Goal: Information Seeking & Learning: Learn about a topic

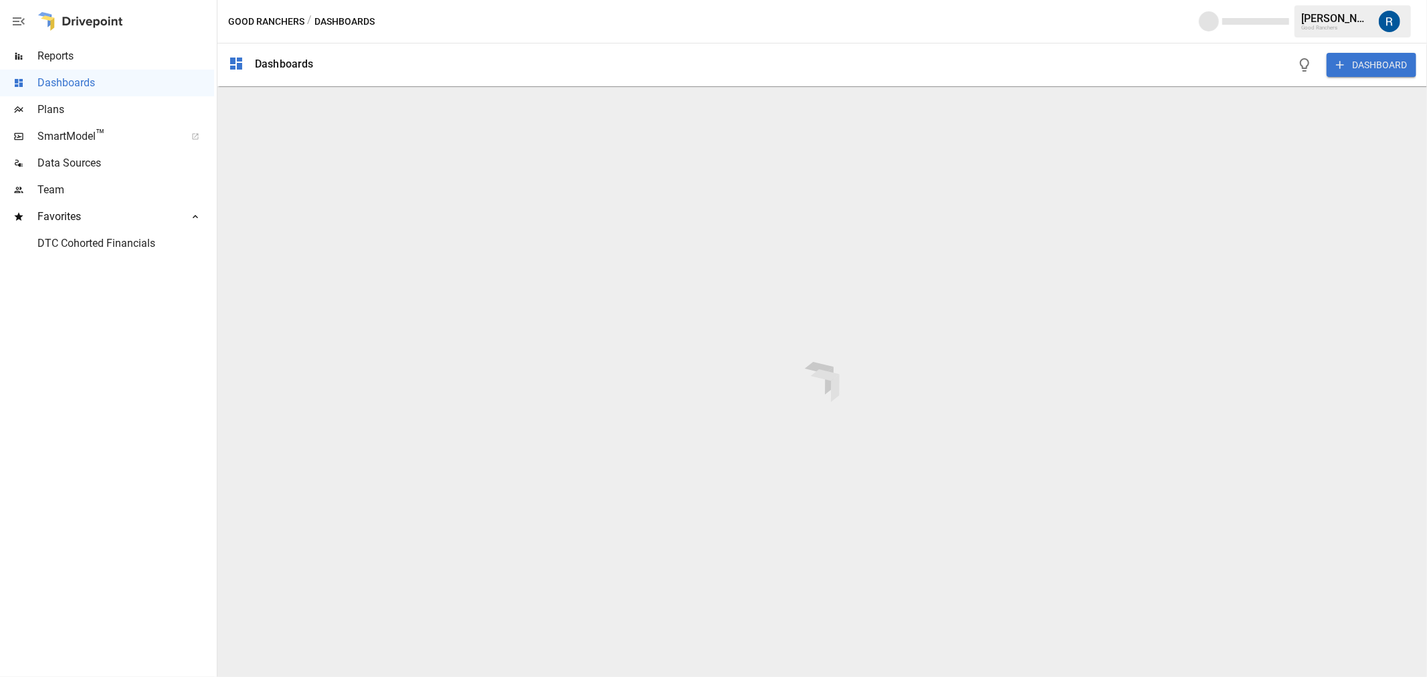
click at [70, 64] on div "Reports" at bounding box center [107, 56] width 214 height 27
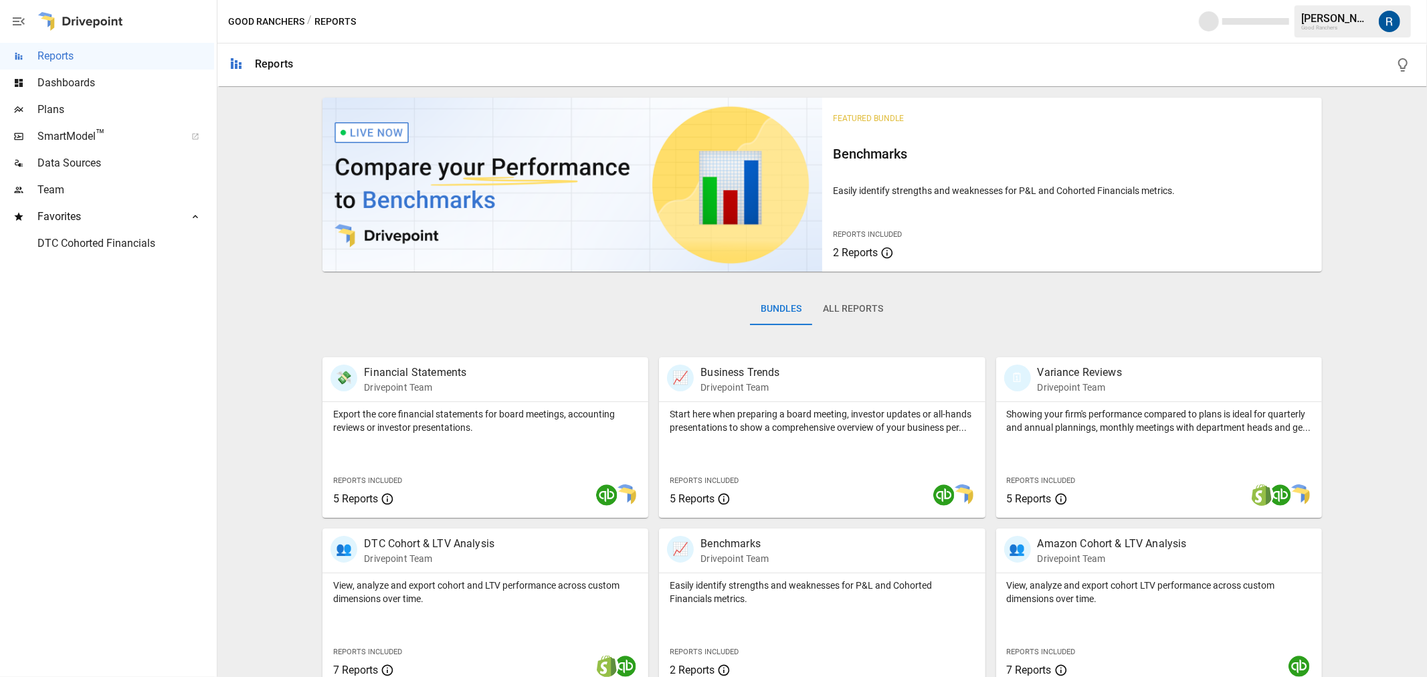
click at [867, 320] on button "All Reports" at bounding box center [853, 309] width 82 height 32
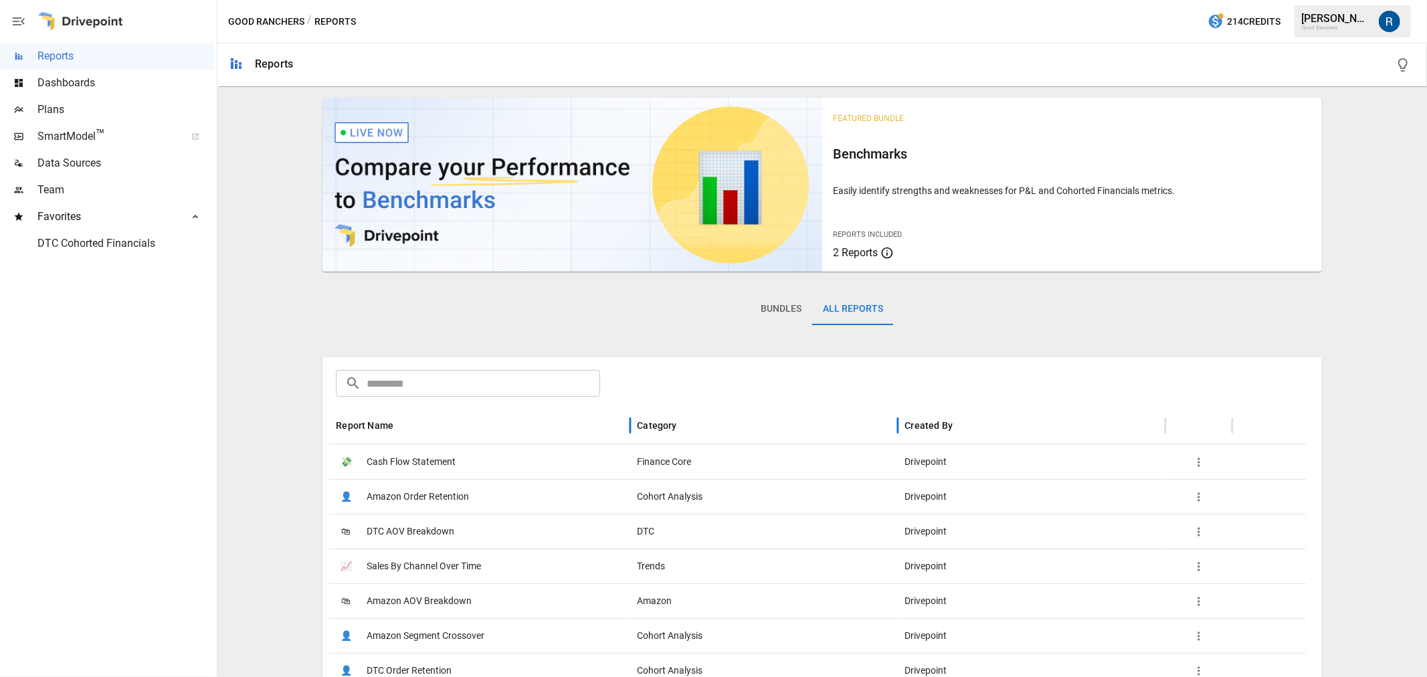
click at [673, 417] on div "Category" at bounding box center [764, 425] width 254 height 37
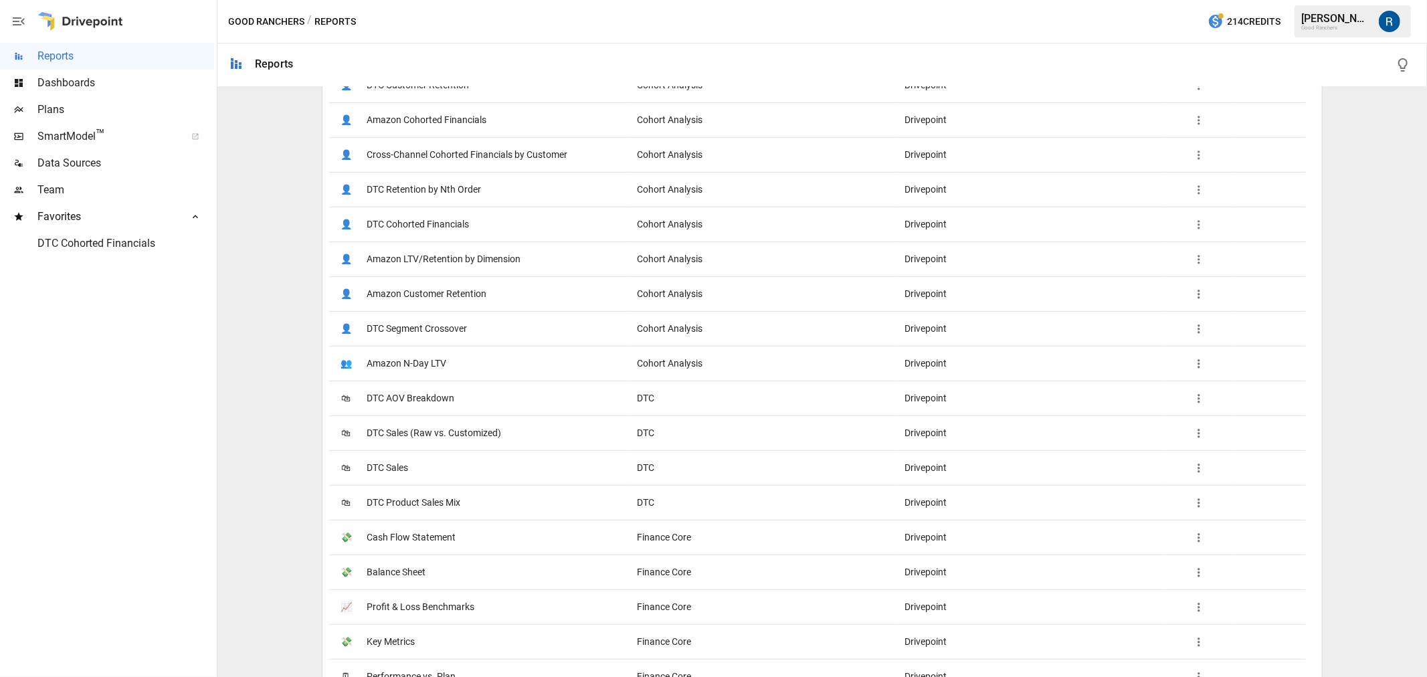
scroll to position [743, 0]
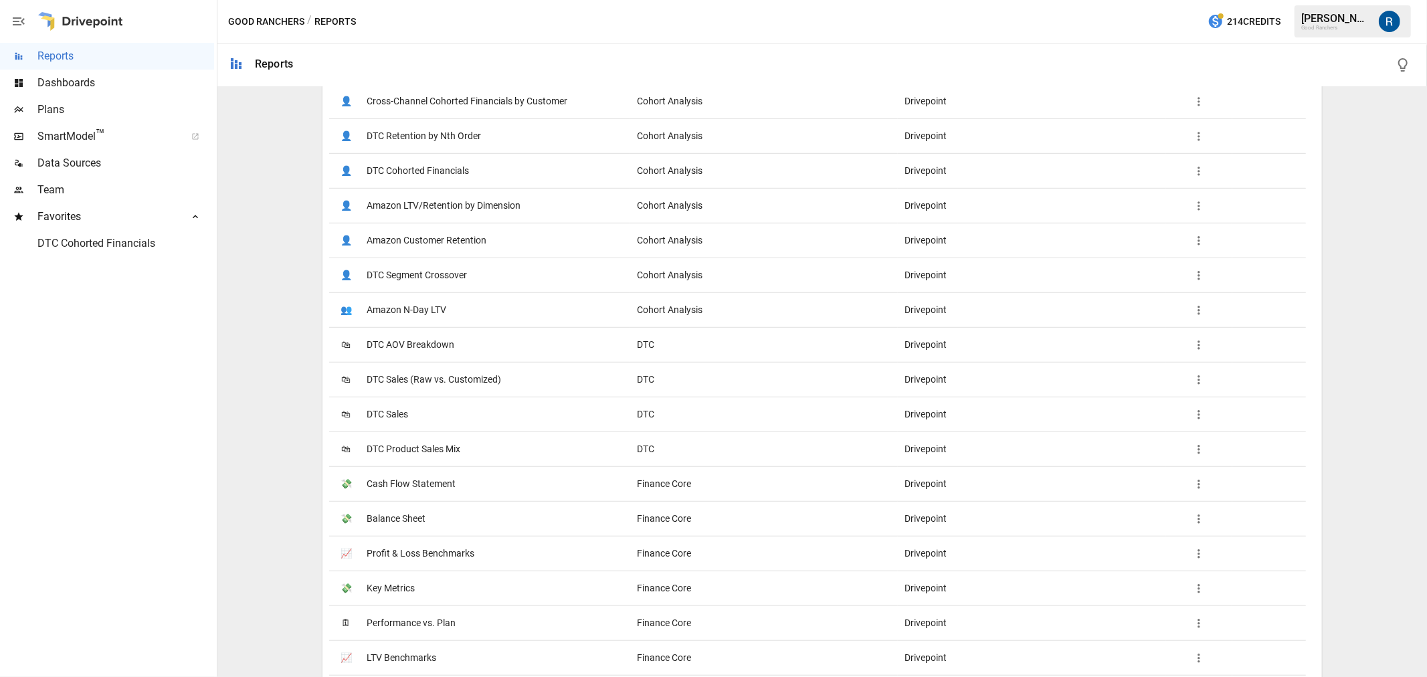
click at [427, 384] on span "DTC Sales (Raw vs. Customized)" at bounding box center [434, 380] width 135 height 34
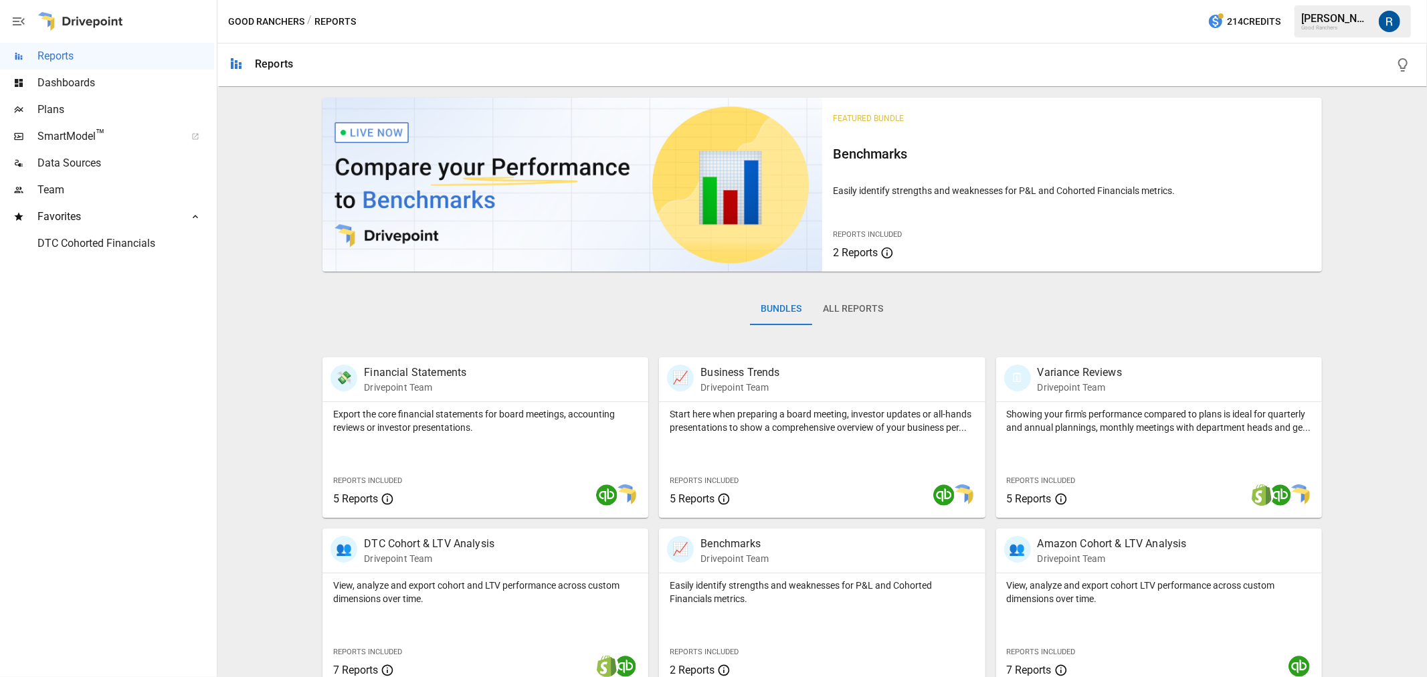
click at [847, 310] on button "All Reports" at bounding box center [853, 309] width 82 height 32
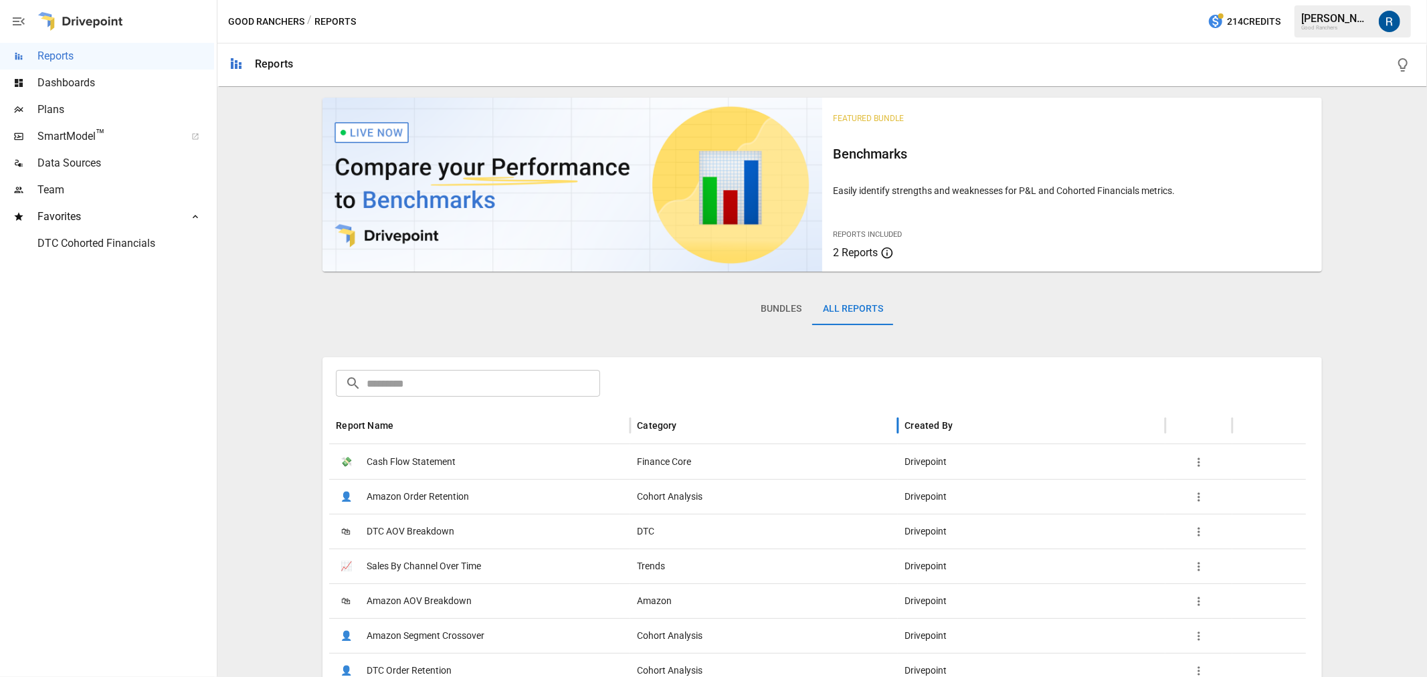
click at [665, 427] on div "Category" at bounding box center [656, 425] width 39 height 11
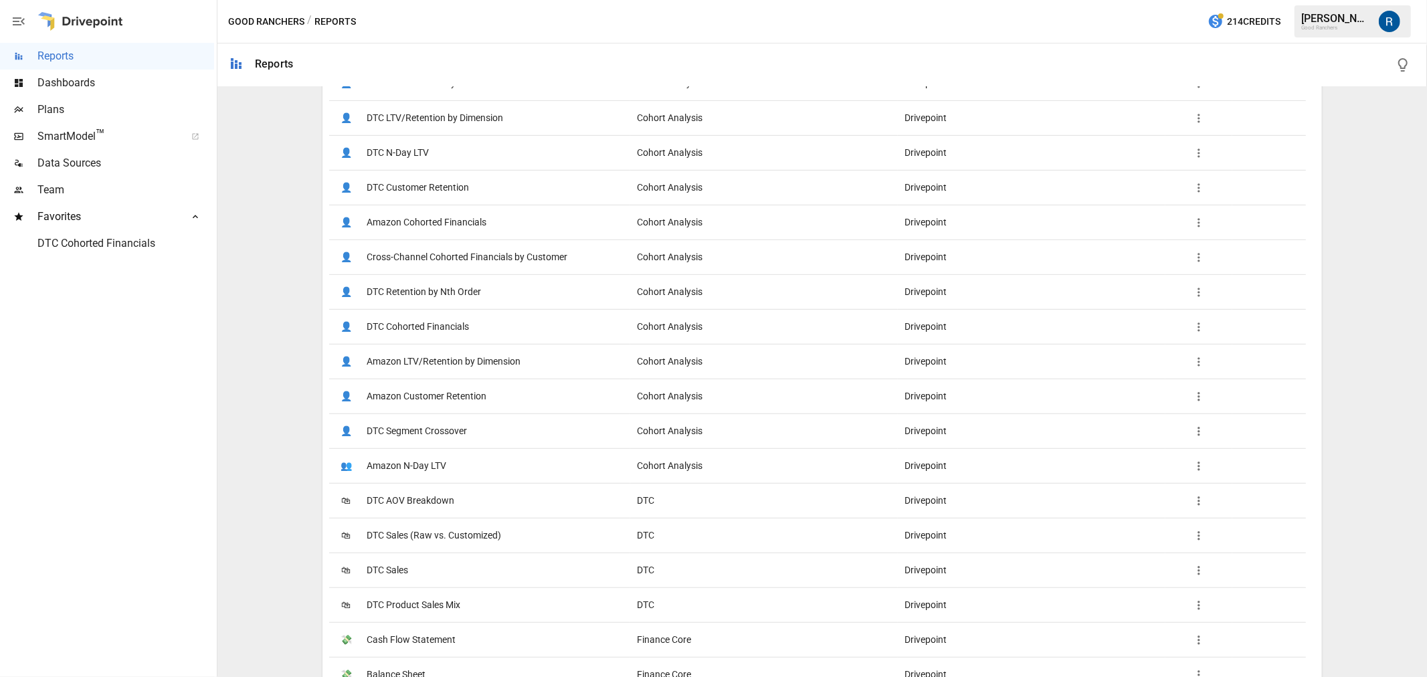
scroll to position [594, 0]
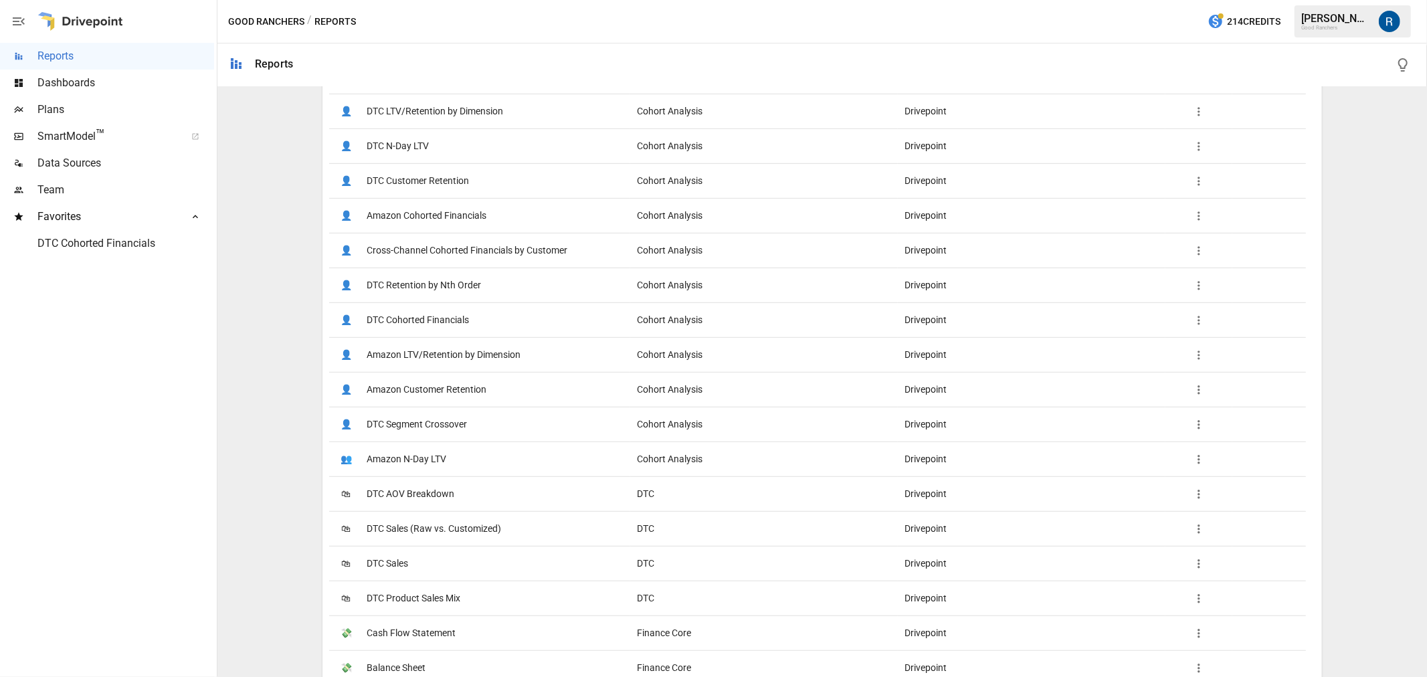
click at [391, 558] on span "DTC Sales" at bounding box center [387, 564] width 41 height 34
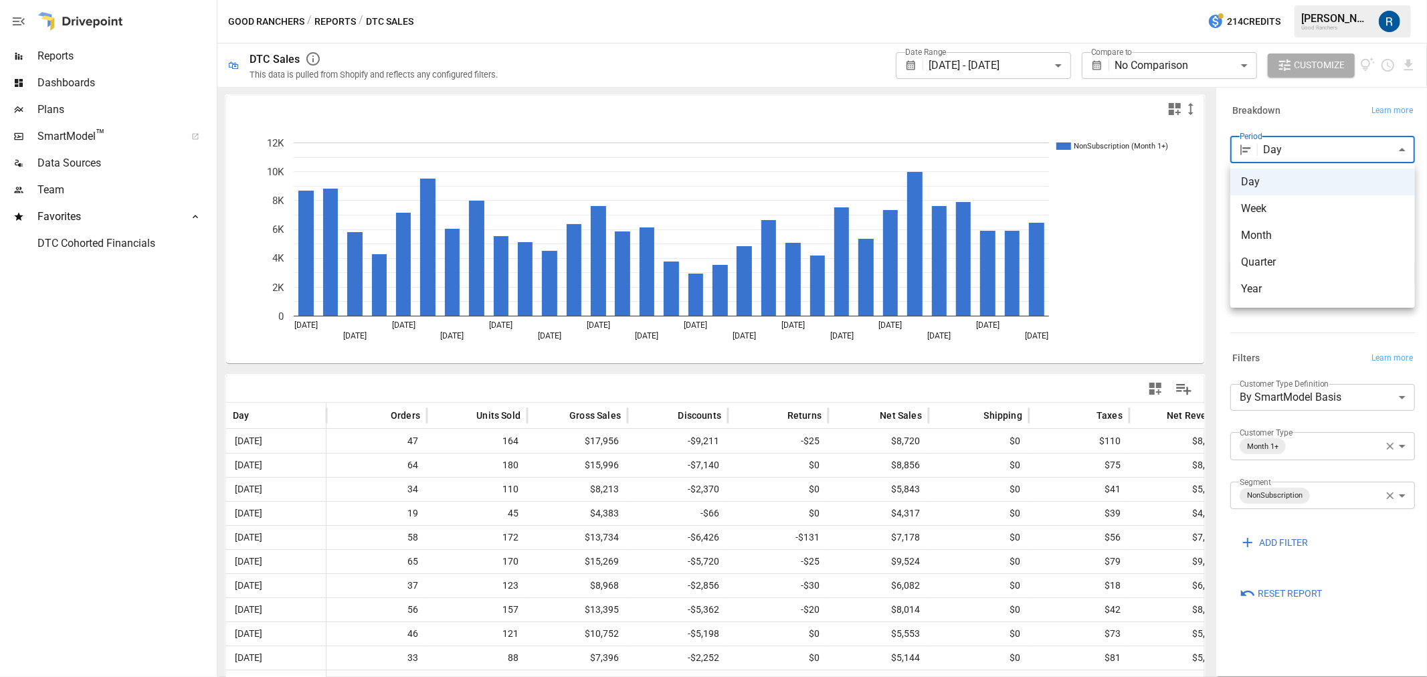
click at [1286, 0] on body "**********" at bounding box center [713, 0] width 1427 height 0
click at [1278, 232] on span "Month" at bounding box center [1322, 236] width 163 height 16
type input "*****"
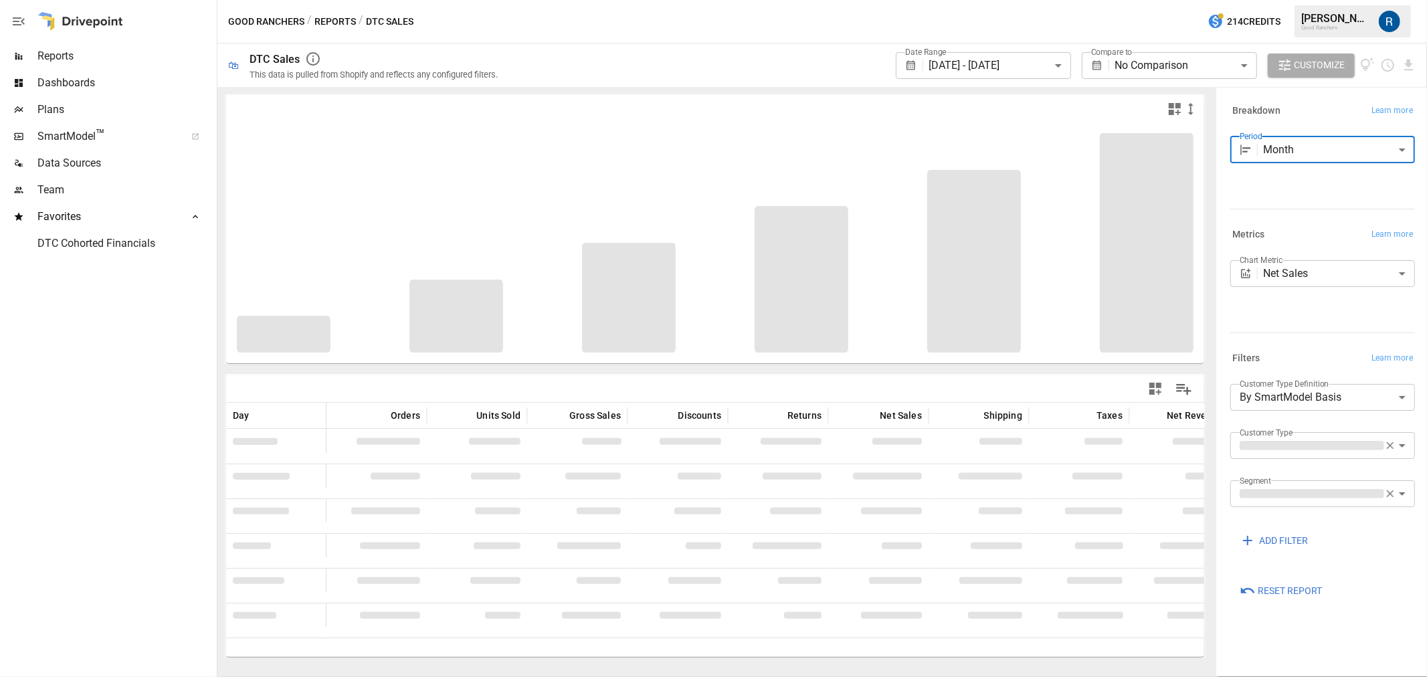
click at [998, 0] on body "**********" at bounding box center [713, 0] width 1427 height 0
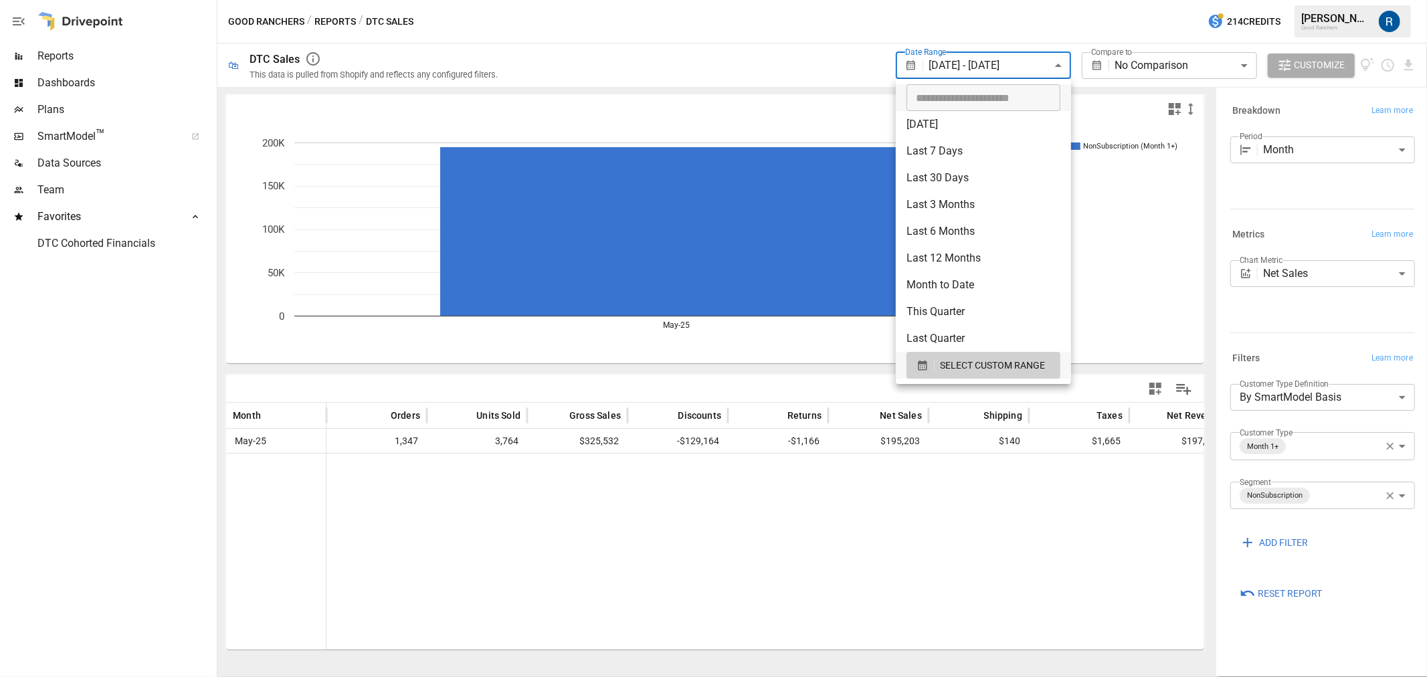
click at [1241, 193] on div at bounding box center [713, 338] width 1427 height 677
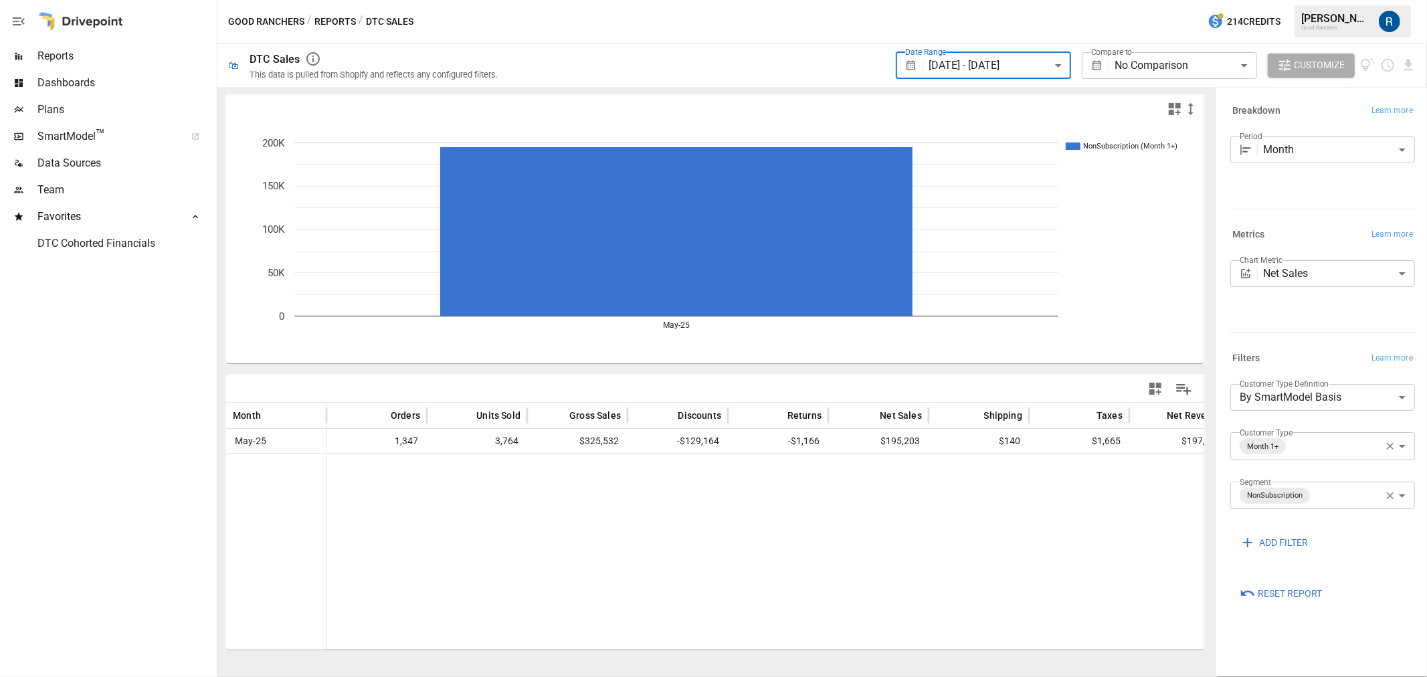
click at [1315, 0] on body "**********" at bounding box center [713, 0] width 1427 height 0
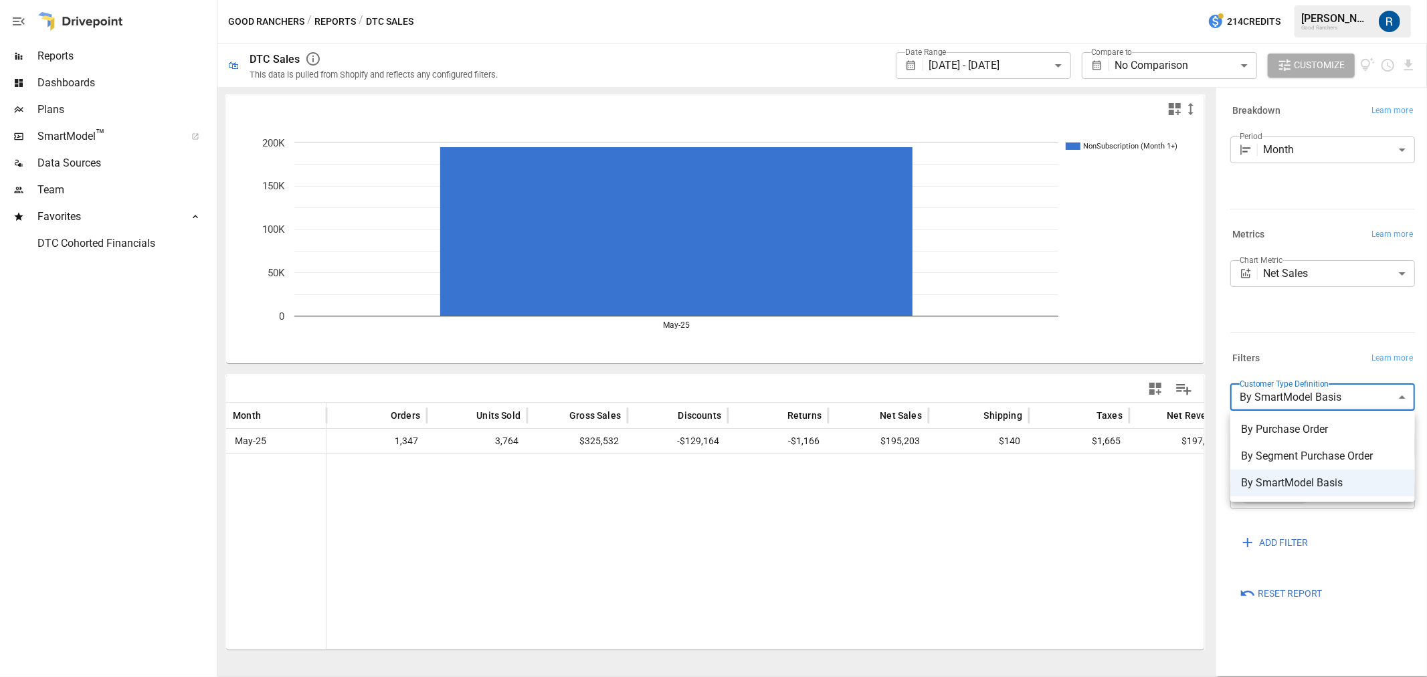
click at [1304, 345] on div at bounding box center [713, 338] width 1427 height 677
click at [85, 62] on span "Reports" at bounding box center [125, 56] width 177 height 16
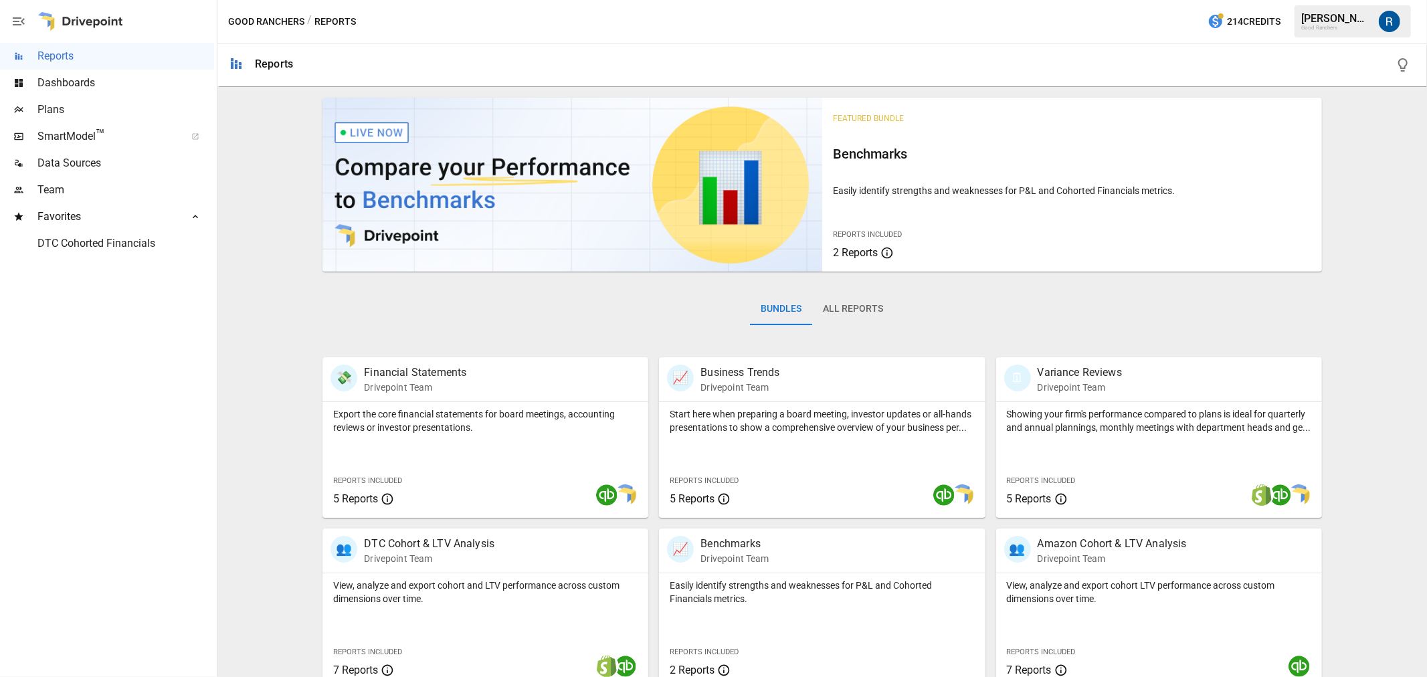
click at [851, 309] on button "All Reports" at bounding box center [853, 309] width 82 height 32
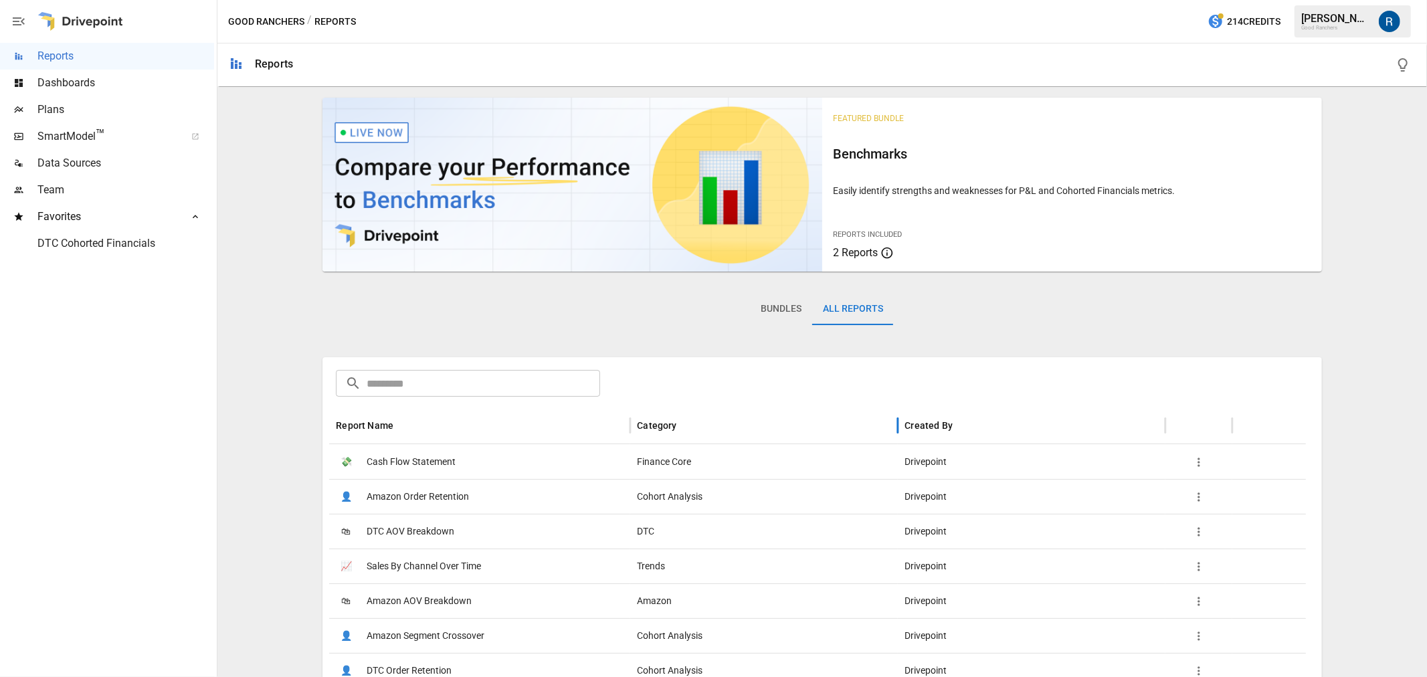
click at [663, 420] on div "Category" at bounding box center [656, 425] width 39 height 11
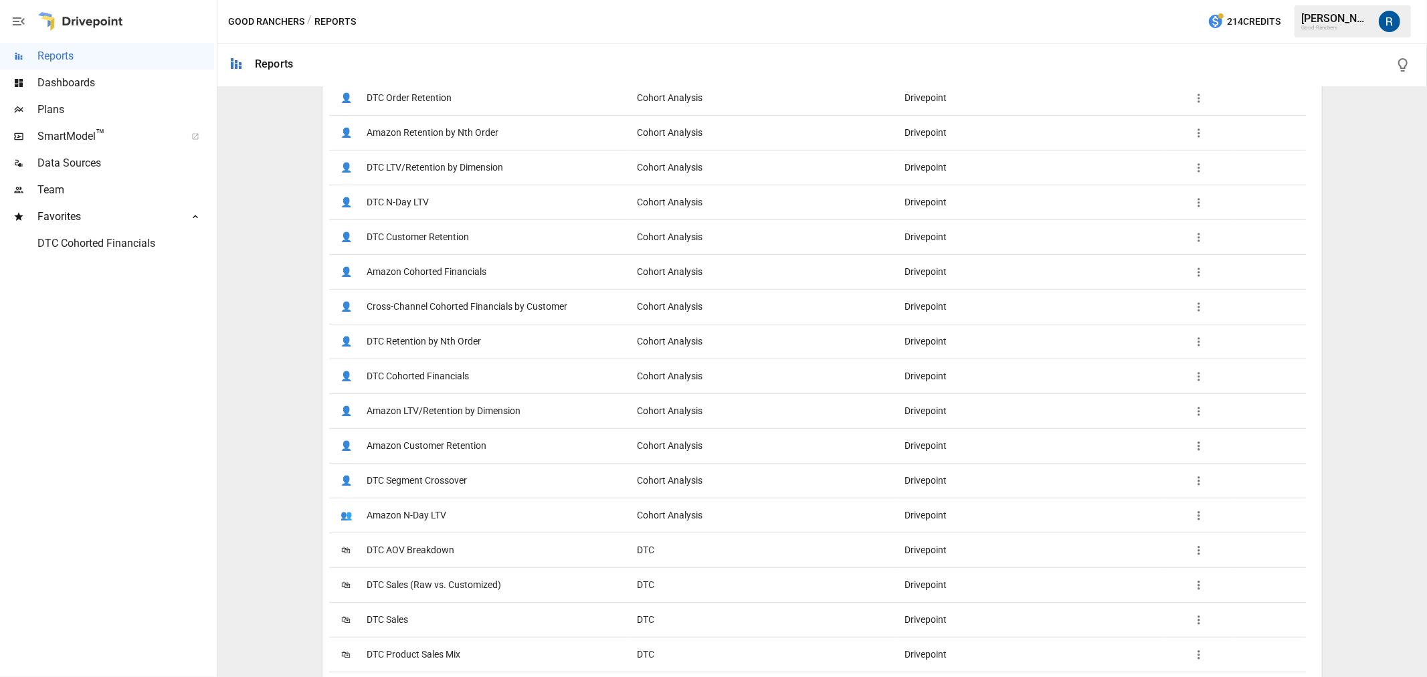
scroll to position [669, 0]
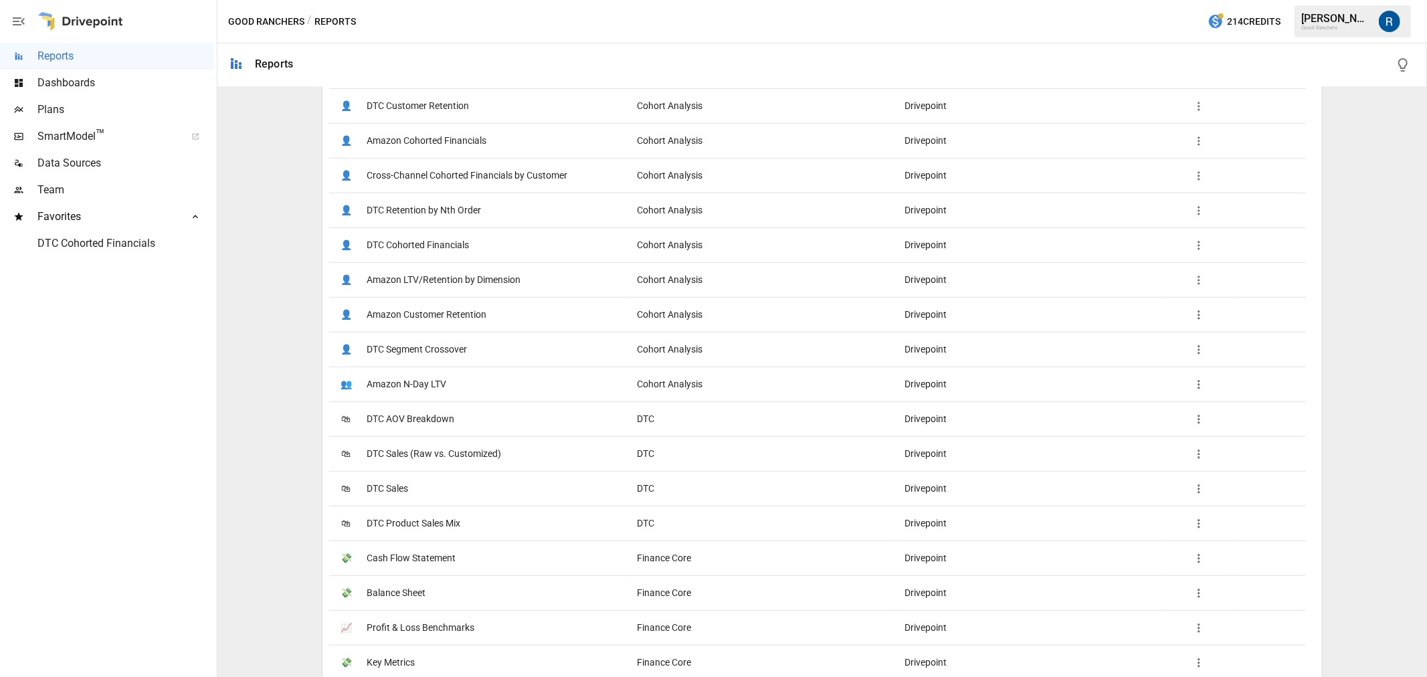
click at [416, 516] on span "DTC Product Sales Mix" at bounding box center [414, 524] width 94 height 34
